Goal: Information Seeking & Learning: Learn about a topic

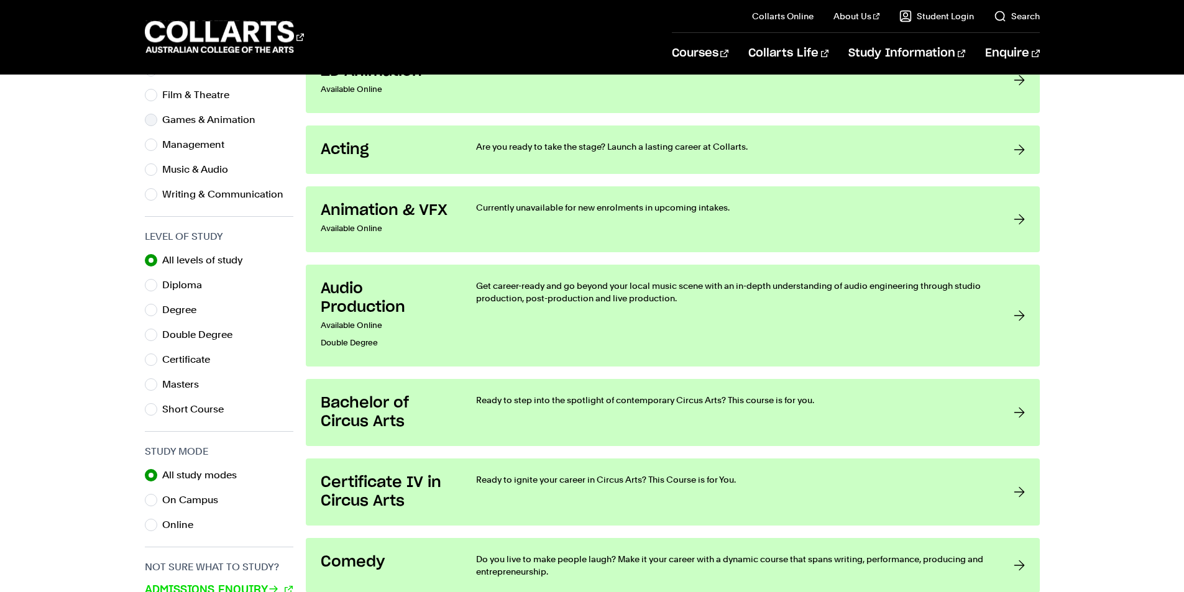
scroll to position [497, 0]
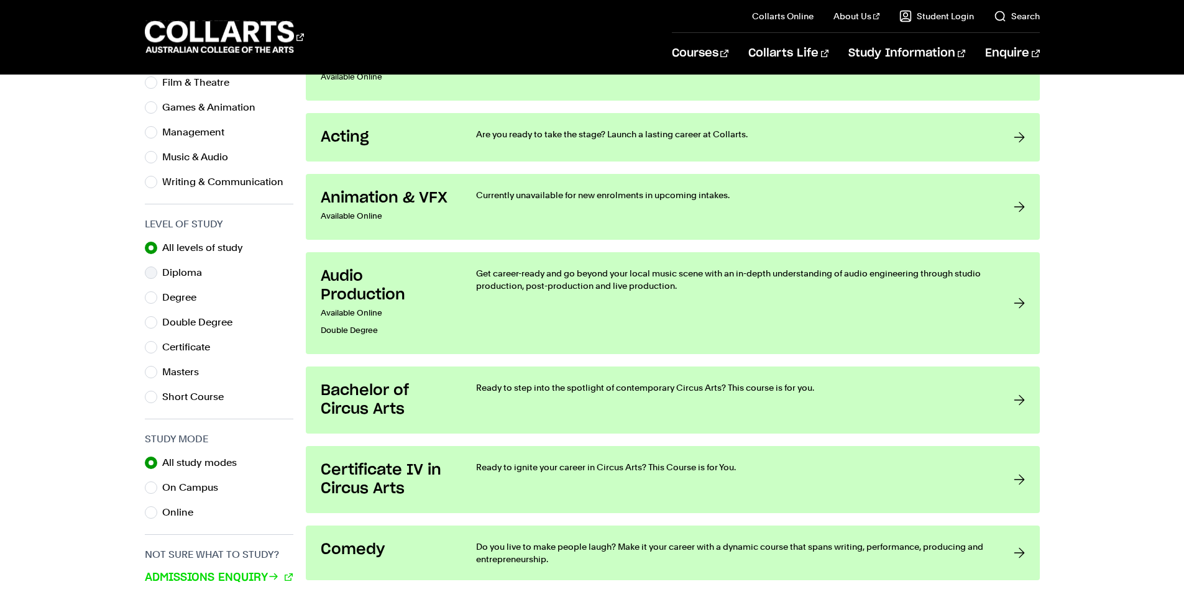
click at [184, 270] on label "Diploma" at bounding box center [187, 272] width 50 height 17
click at [157, 270] on input "Diploma" at bounding box center [151, 273] width 12 height 12
radio input "true"
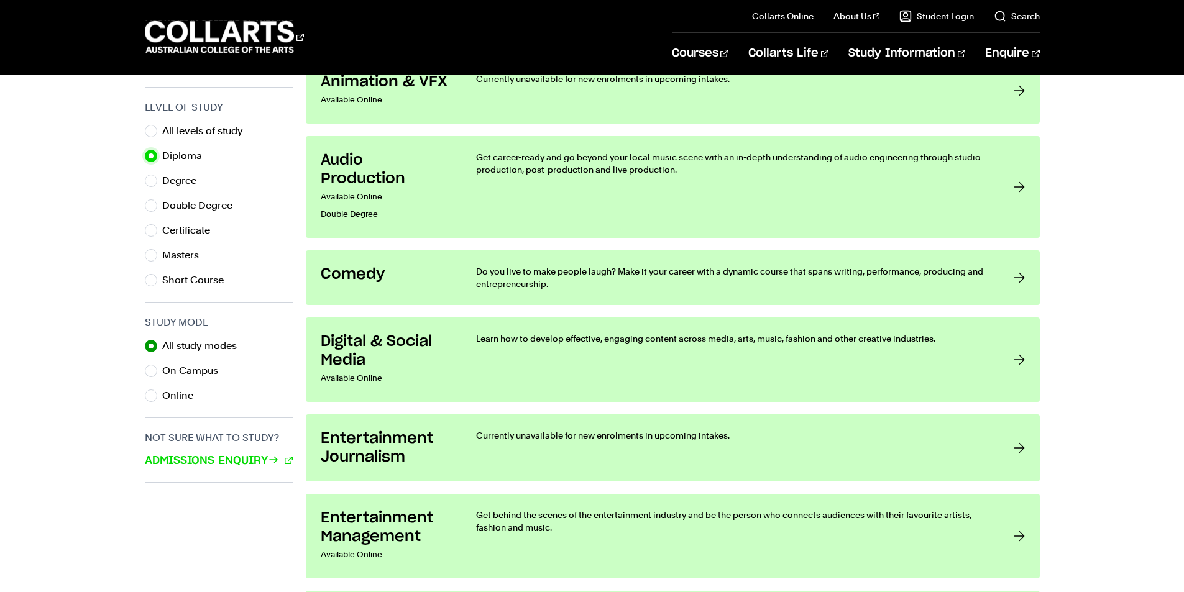
scroll to position [621, 0]
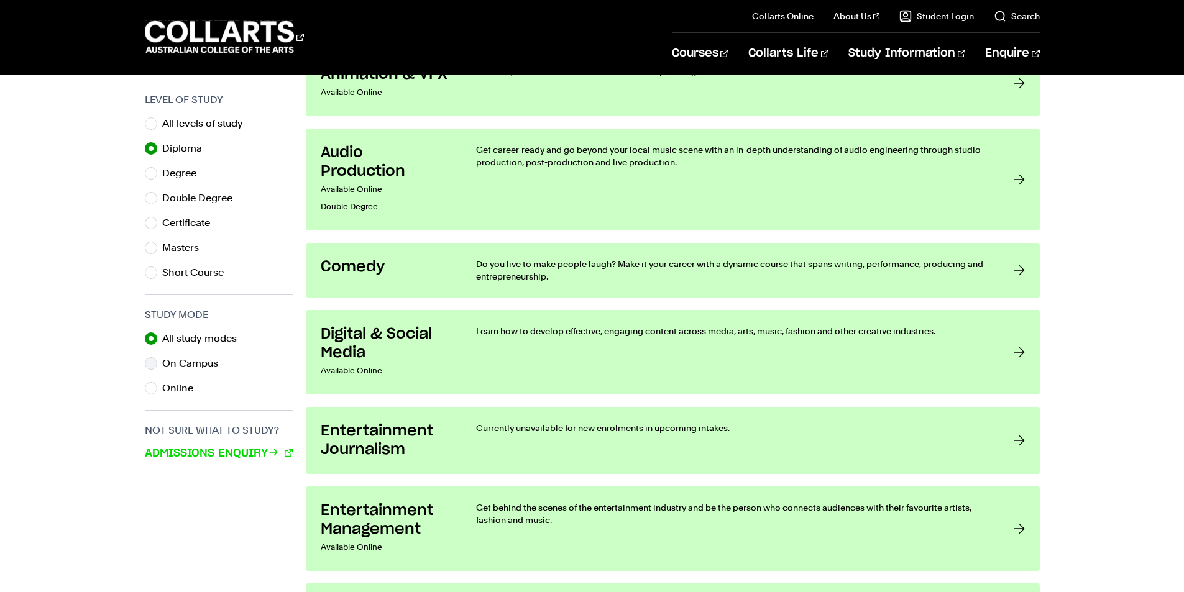
click at [201, 360] on label "On Campus" at bounding box center [195, 363] width 66 height 17
click at [157, 360] on input "On Campus" at bounding box center [151, 363] width 12 height 12
radio input "true"
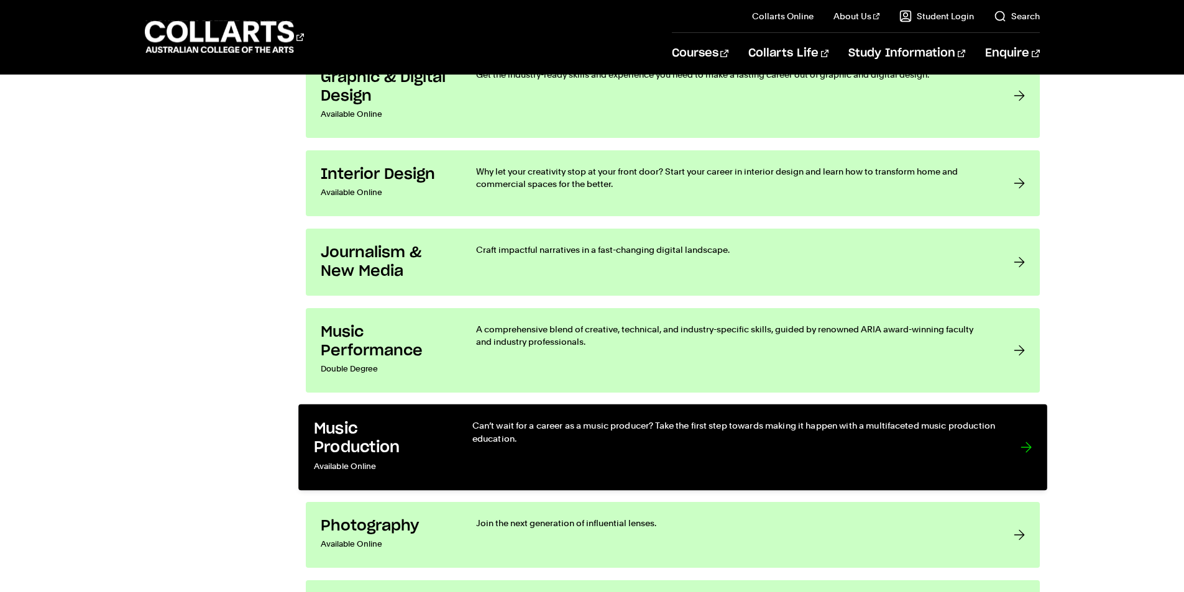
scroll to position [1429, 0]
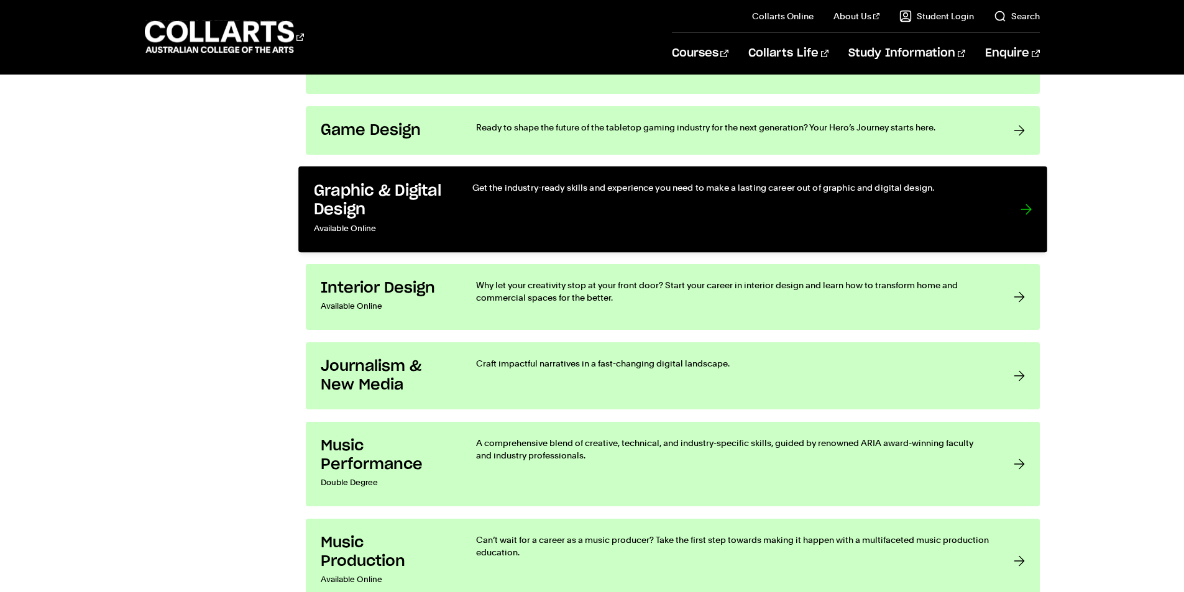
click at [1027, 214] on div at bounding box center [1025, 209] width 11 height 56
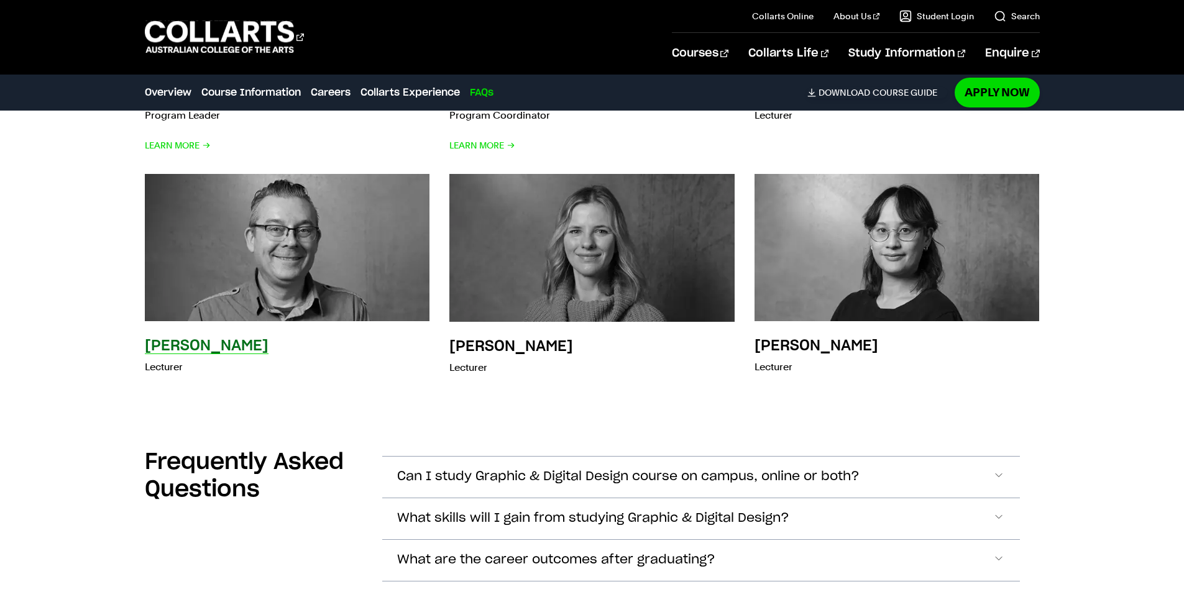
scroll to position [4181, 0]
